Goal: Task Accomplishment & Management: Use online tool/utility

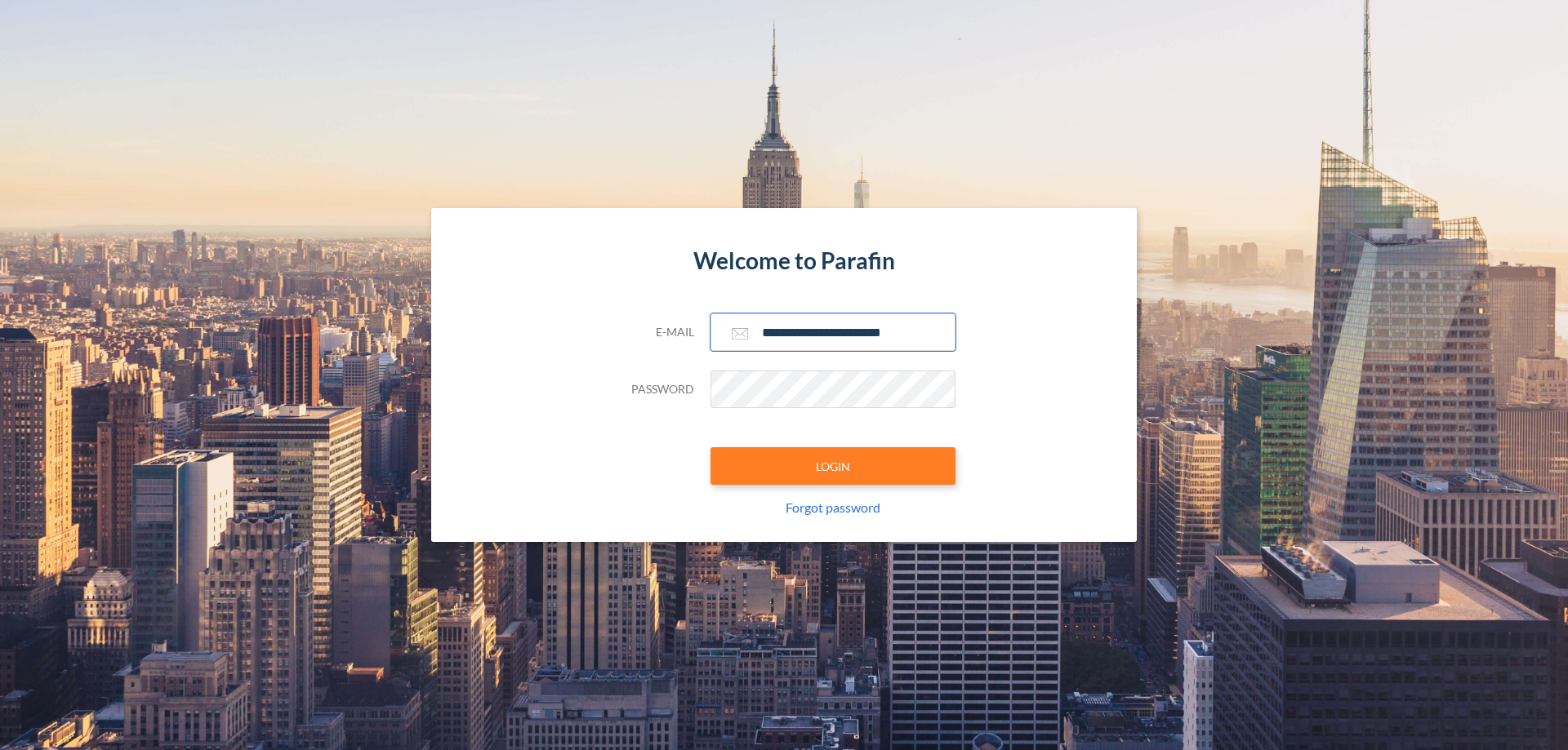
type input "**********"
click at [833, 466] on button "LOGIN" at bounding box center [833, 466] width 245 height 37
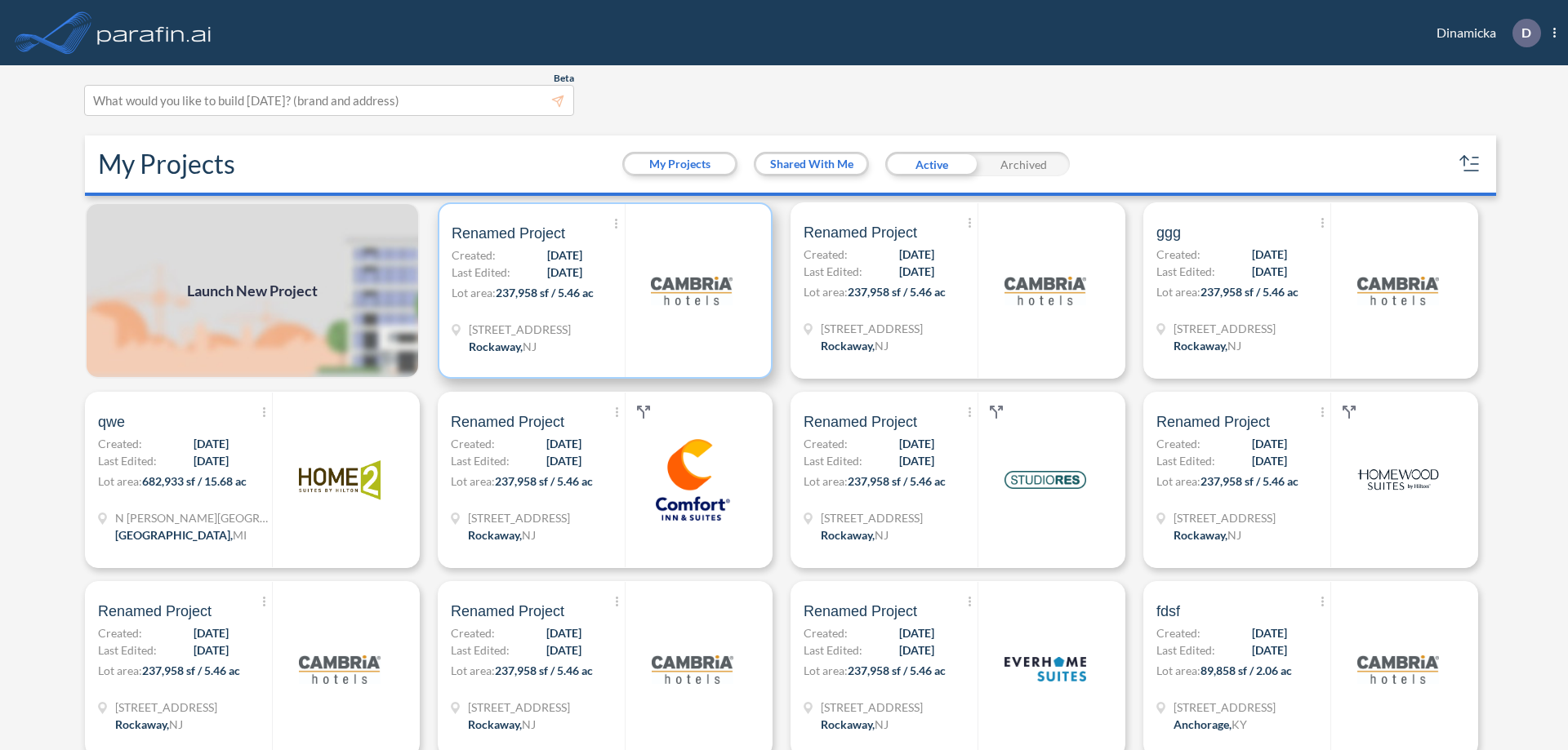
scroll to position [4, 0]
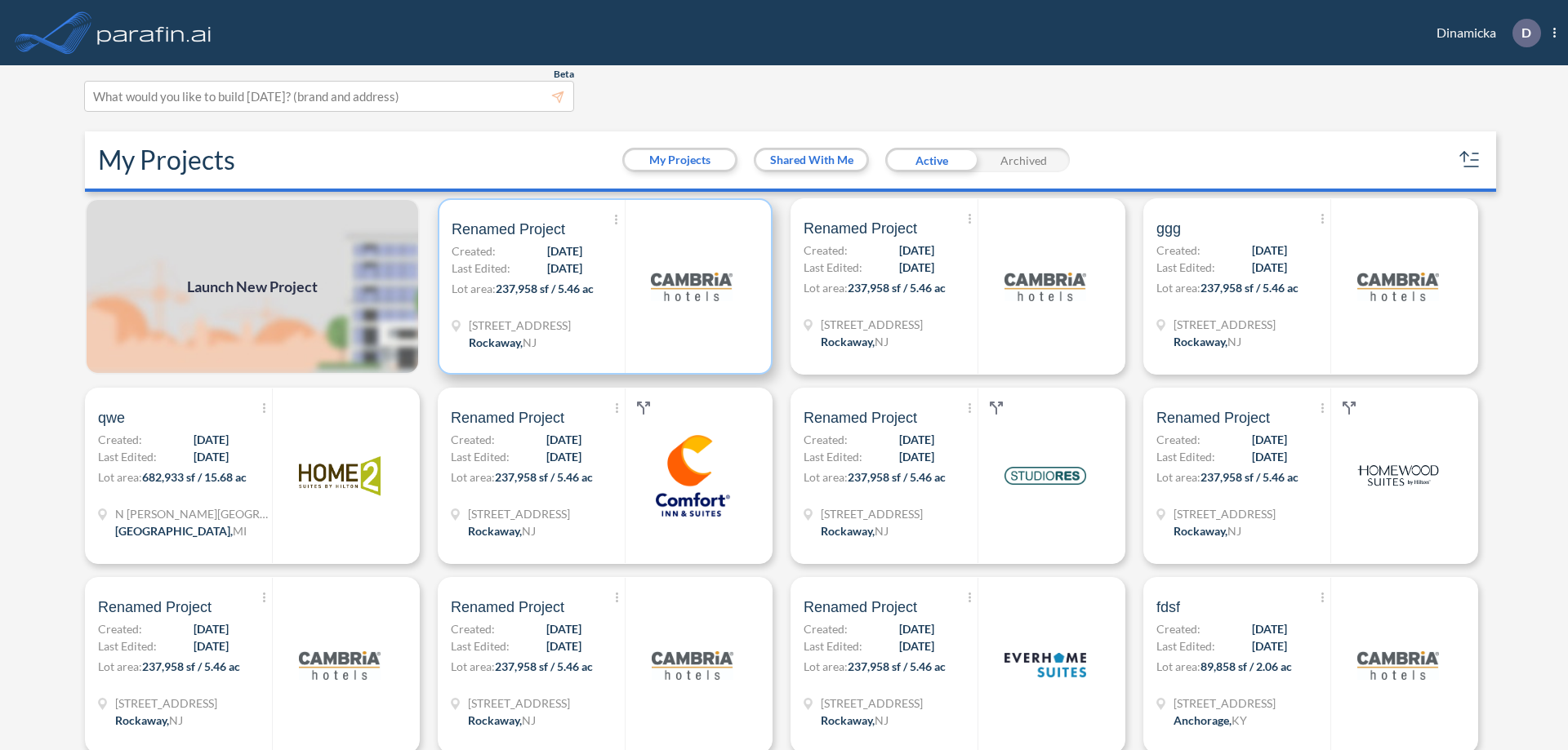
click at [602, 287] on p "Lot area: 237,958 sf / 5.46 ac" at bounding box center [537, 292] width 173 height 24
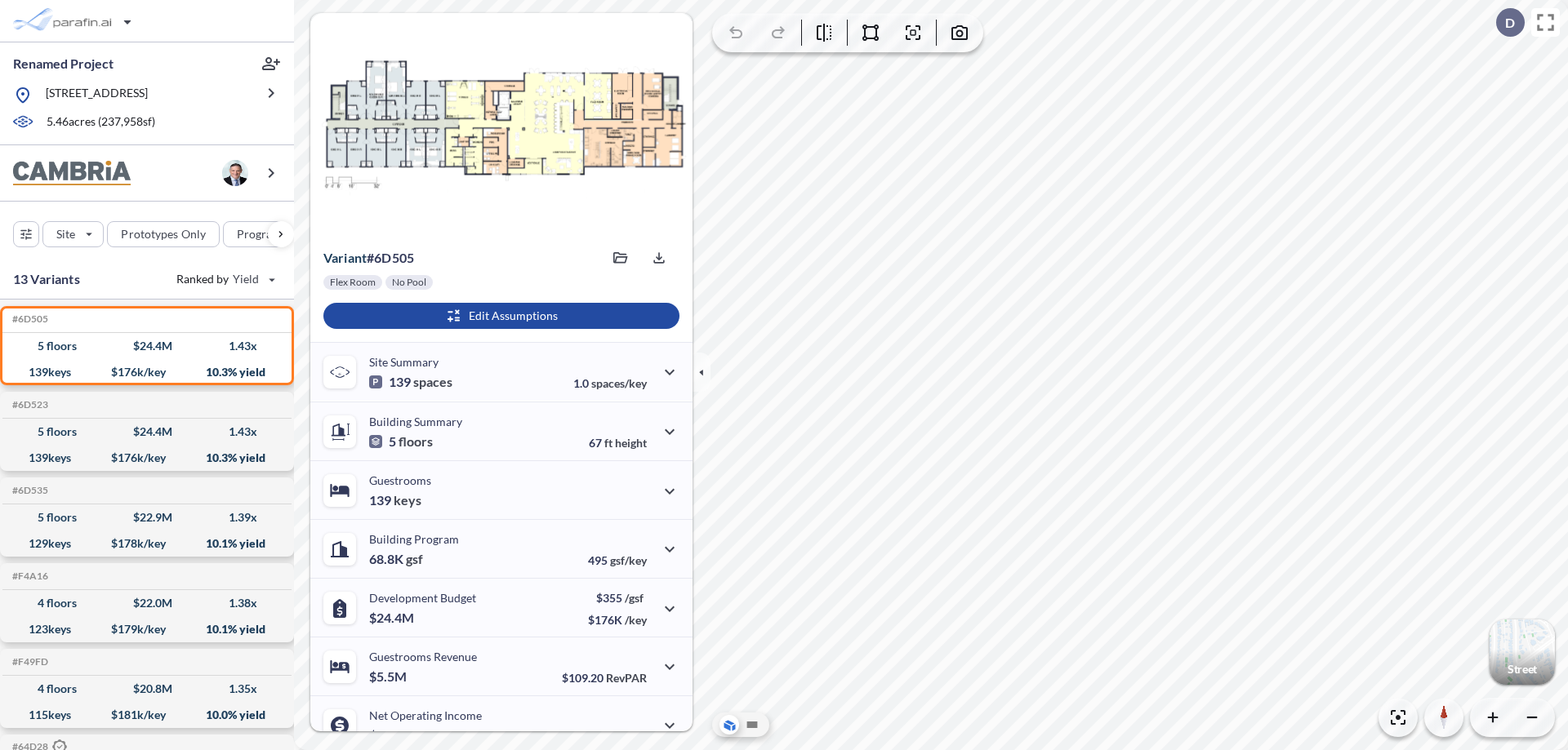
scroll to position [83, 0]
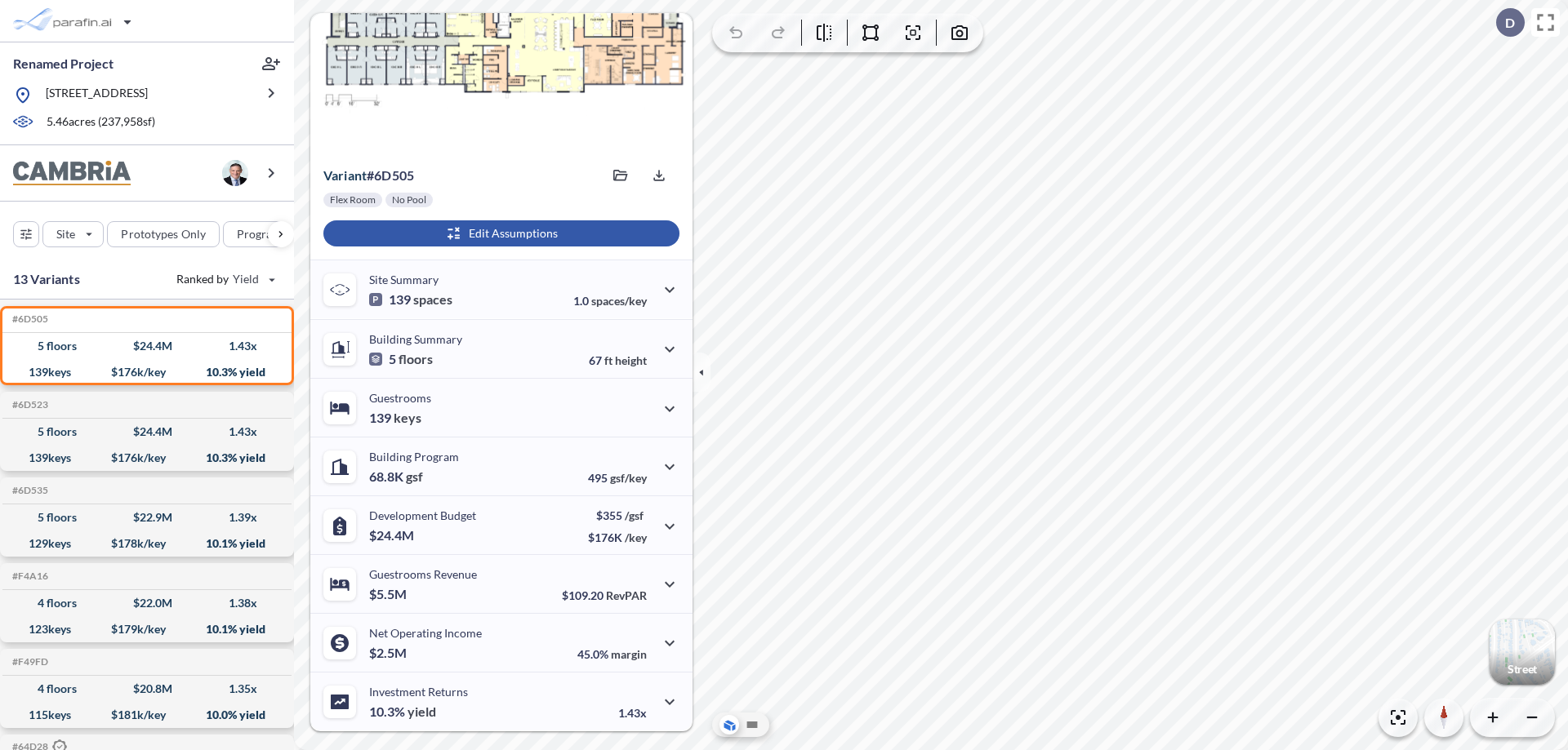
click at [499, 233] on div "button" at bounding box center [502, 233] width 356 height 26
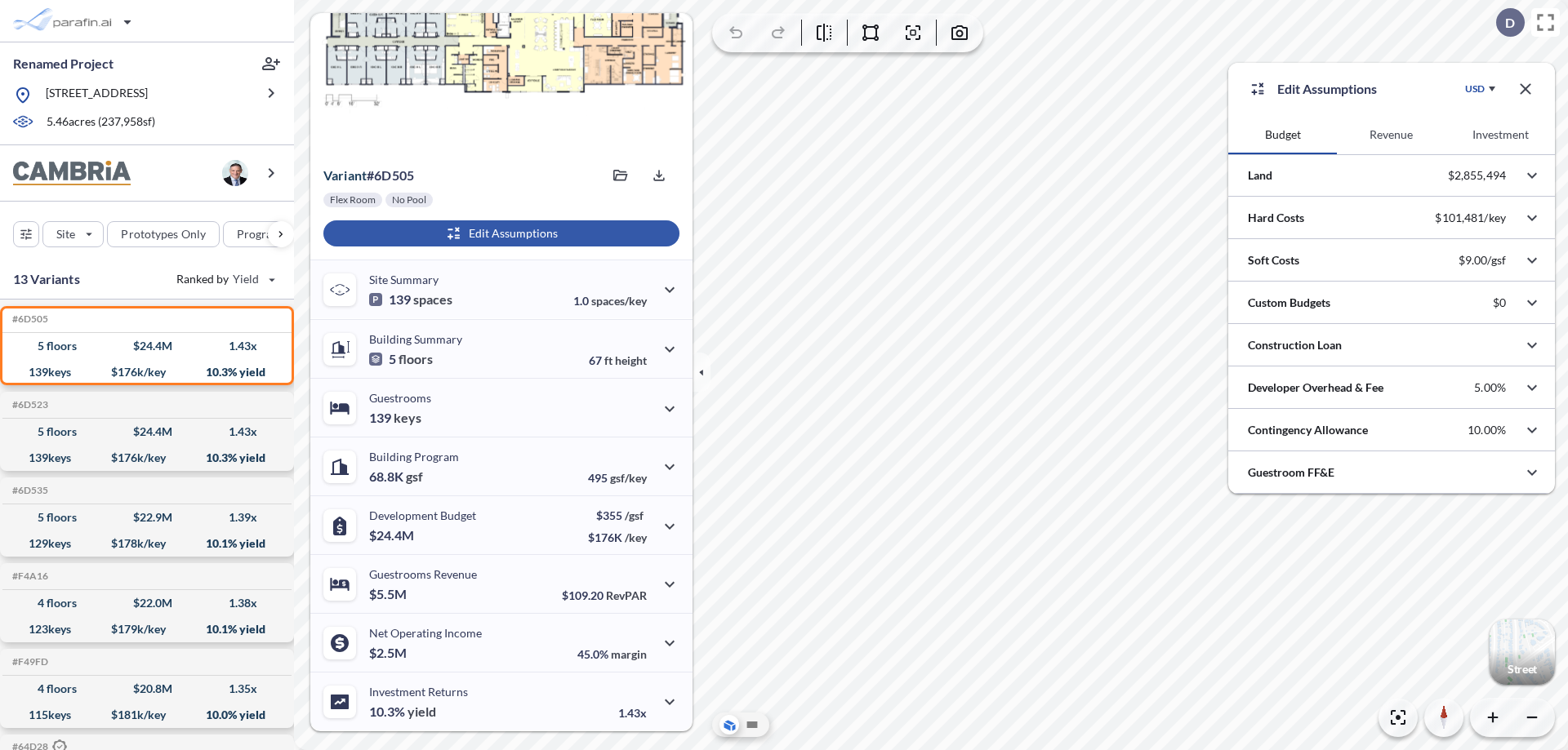
click at [1391, 135] on button "Revenue" at bounding box center [1392, 135] width 109 height 39
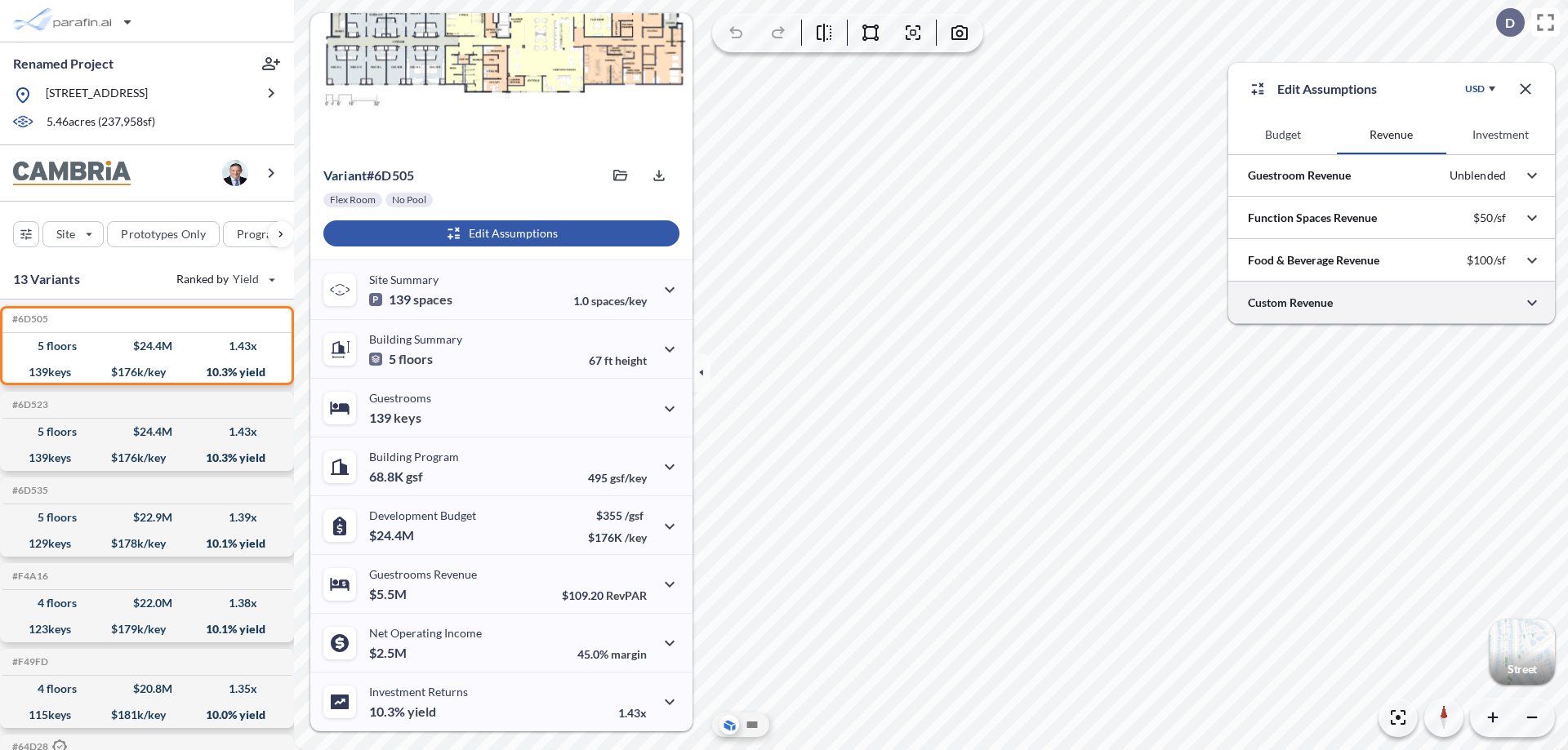
click at [1392, 303] on div at bounding box center [1392, 302] width 327 height 42
